Goal: Communication & Community: Answer question/provide support

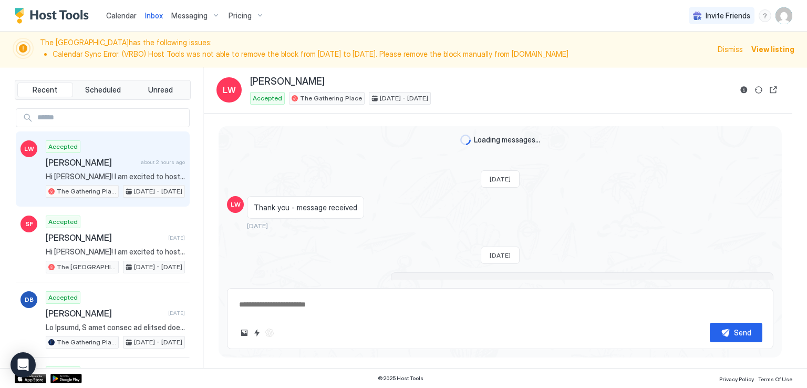
scroll to position [1242, 0]
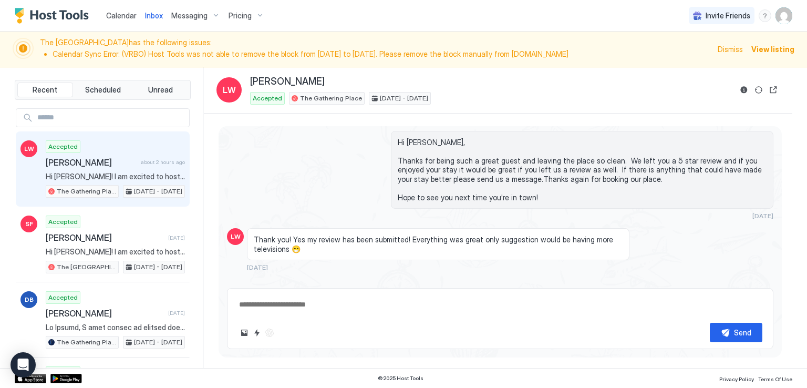
type textarea "*"
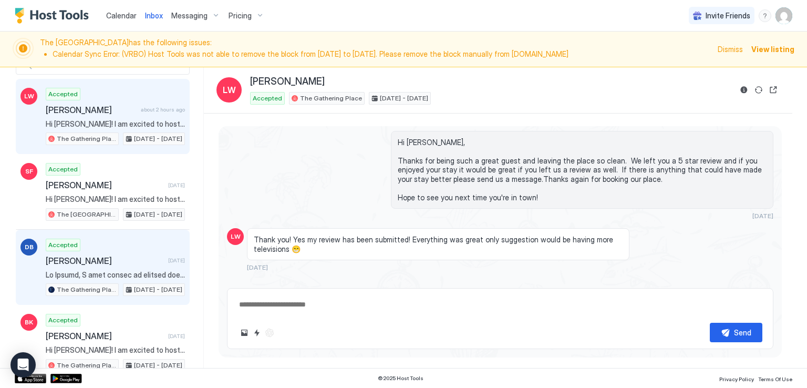
scroll to position [210, 0]
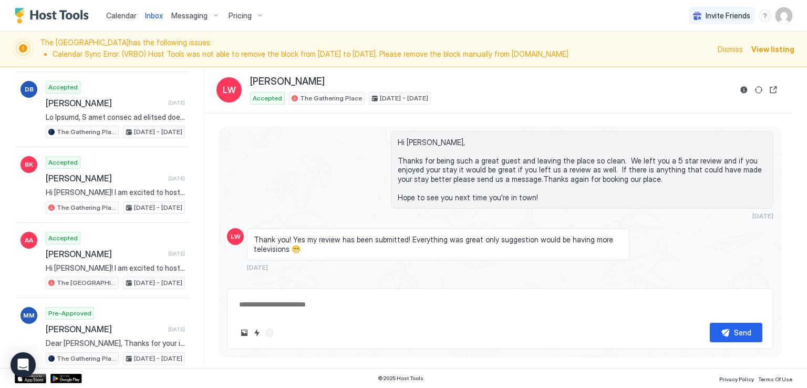
drag, startPoint x: 460, startPoint y: 17, endPoint x: 170, endPoint y: 15, distance: 289.6
click at [460, 17] on div "Calendar Inbox Messaging Pricing Invite Friends RM" at bounding box center [403, 16] width 807 height 32
click at [294, 26] on div "Calendar Inbox Messaging Pricing Invite Friends RM" at bounding box center [403, 16] width 807 height 32
click at [381, 14] on div "Calendar Inbox Messaging Pricing Invite Friends RM" at bounding box center [403, 16] width 807 height 32
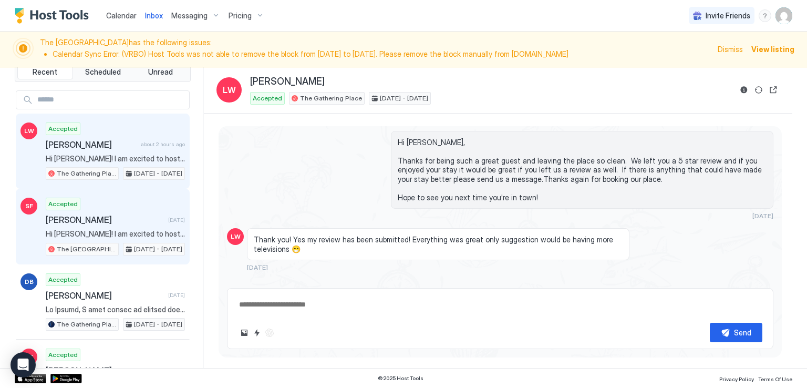
scroll to position [0, 0]
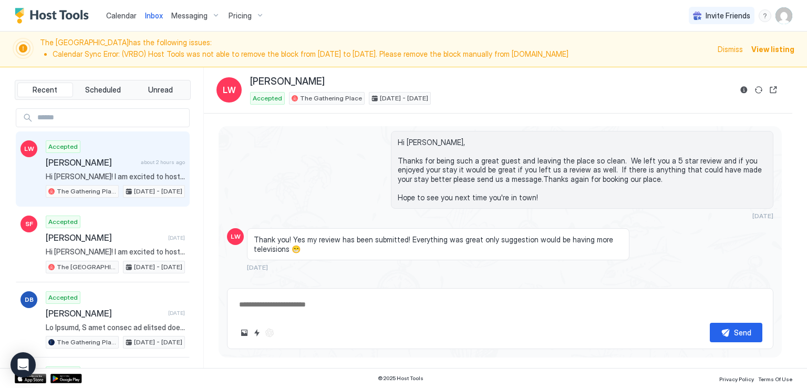
drag, startPoint x: 358, startPoint y: 7, endPoint x: 309, endPoint y: 10, distance: 50.0
click at [358, 7] on div "Calendar Inbox Messaging Pricing Invite Friends RM" at bounding box center [403, 16] width 807 height 32
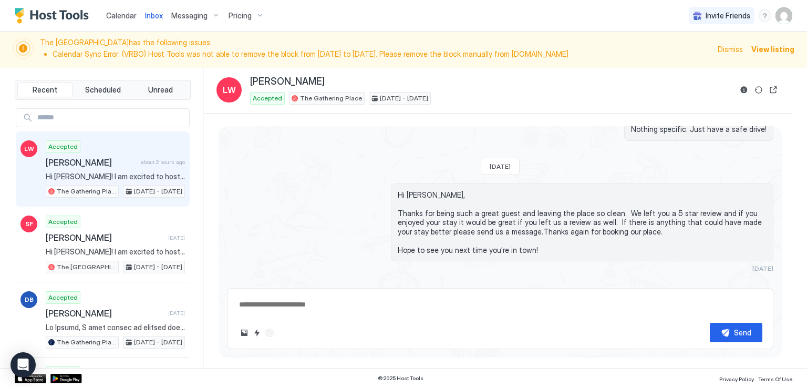
click at [312, 14] on div "Calendar Inbox Messaging Pricing Invite Friends RM" at bounding box center [403, 16] width 807 height 32
click at [506, 15] on div "Calendar Inbox Messaging Pricing Invite Friends RM" at bounding box center [403, 16] width 807 height 32
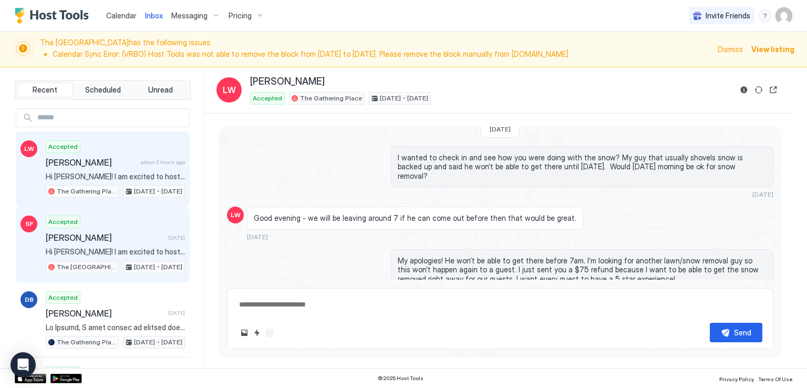
scroll to position [768, 0]
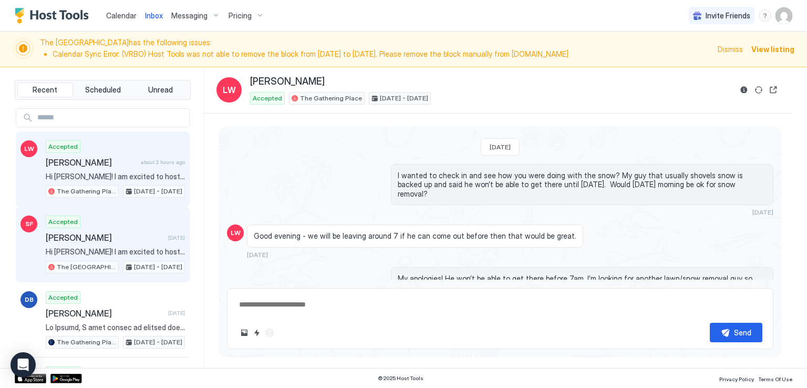
click at [100, 242] on div "Accepted [PERSON_NAME] [DATE] Hi [PERSON_NAME]! I am excited to host you at The…" at bounding box center [115, 245] width 139 height 58
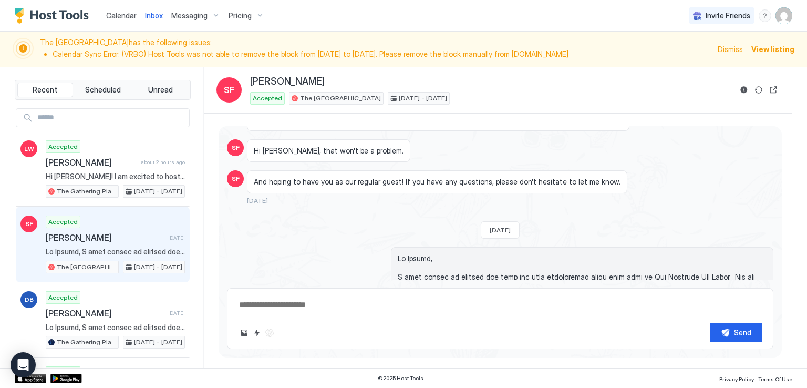
scroll to position [105, 0]
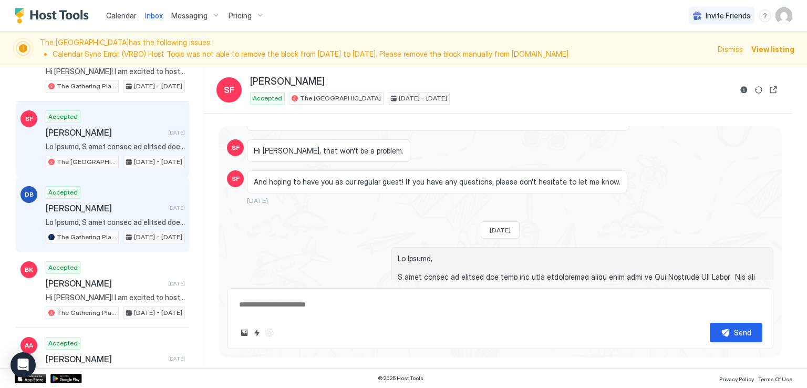
click at [118, 210] on span "[PERSON_NAME]" at bounding box center [105, 208] width 118 height 11
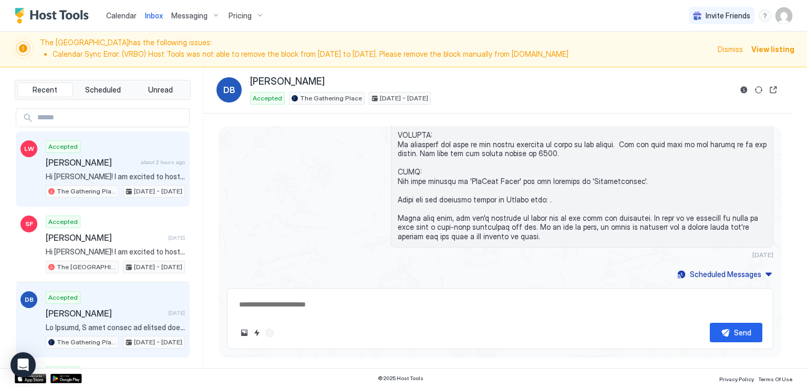
click at [126, 173] on span "Hi [PERSON_NAME]! I am excited to host you at The Gathering Place! KEY: There i…" at bounding box center [115, 176] width 139 height 9
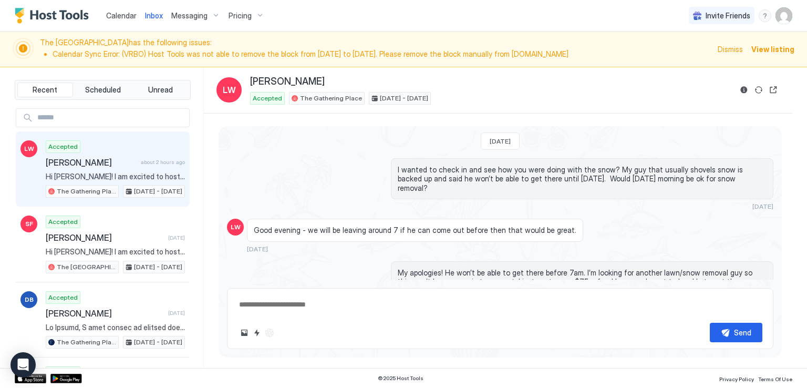
scroll to position [768, 0]
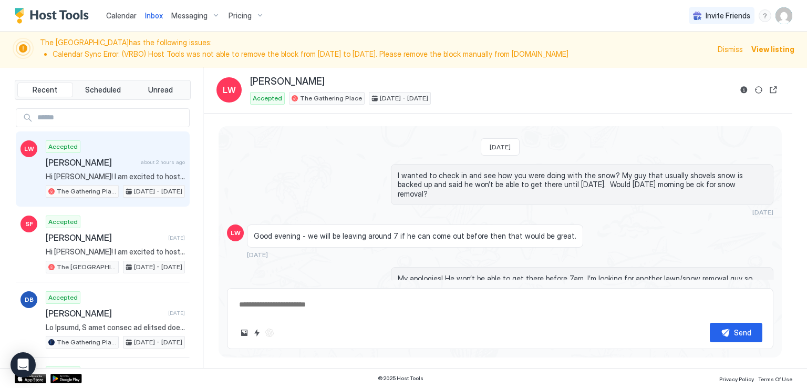
click at [541, 87] on div "[PERSON_NAME] Accepted The Gathering Place [DATE] - [DATE]" at bounding box center [490, 90] width 481 height 29
click at [536, 85] on div "[PERSON_NAME]" at bounding box center [490, 82] width 481 height 12
click at [542, 95] on div "Accepted The Gathering Place [DATE] - [DATE]" at bounding box center [490, 98] width 481 height 13
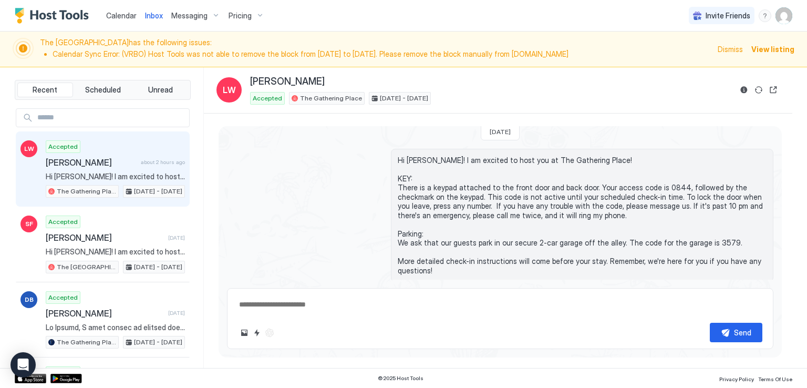
scroll to position [0, 0]
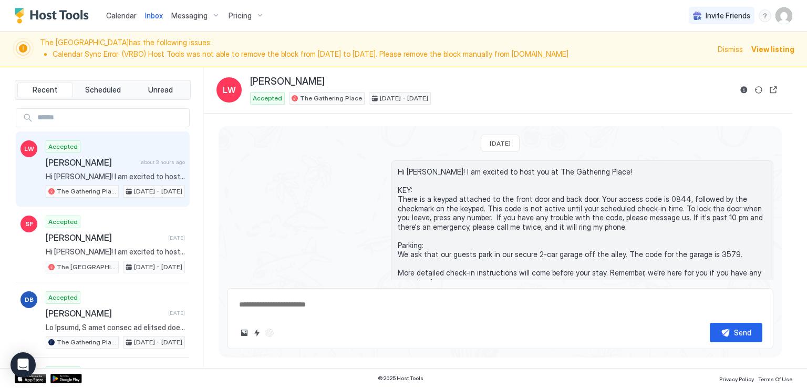
drag, startPoint x: 391, startPoint y: 6, endPoint x: 386, endPoint y: 8, distance: 5.5
click at [387, 7] on div "Calendar Inbox Messaging Pricing Invite Friends RM" at bounding box center [403, 16] width 807 height 32
type textarea "*"
